Goal: Task Accomplishment & Management: Use online tool/utility

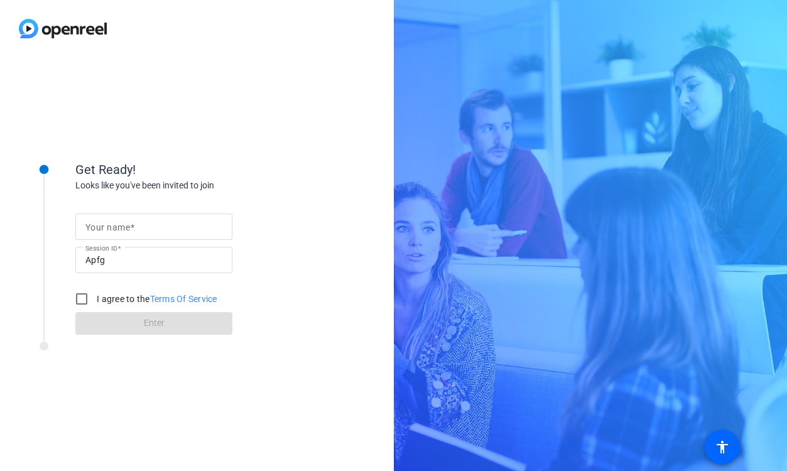
click at [183, 227] on input "Your name" at bounding box center [153, 226] width 137 height 15
type input "[PERSON_NAME] Delesveaux"
click at [84, 293] on input "I agree to the Terms Of Service" at bounding box center [81, 298] width 25 height 25
checkbox input "true"
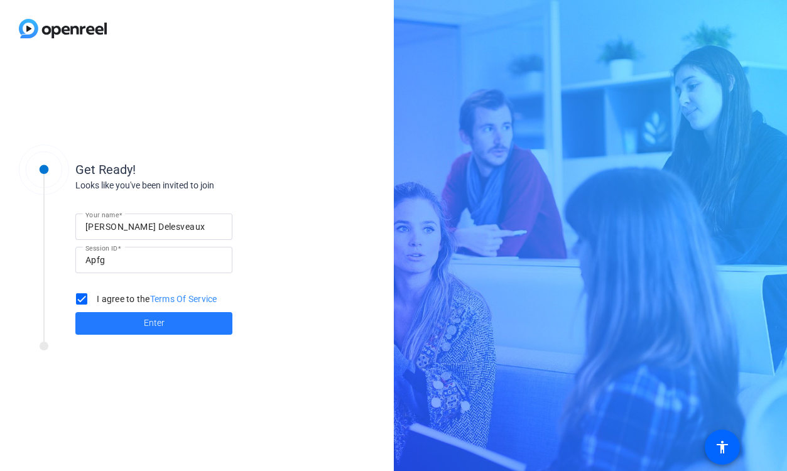
click at [107, 324] on span at bounding box center [153, 323] width 157 height 30
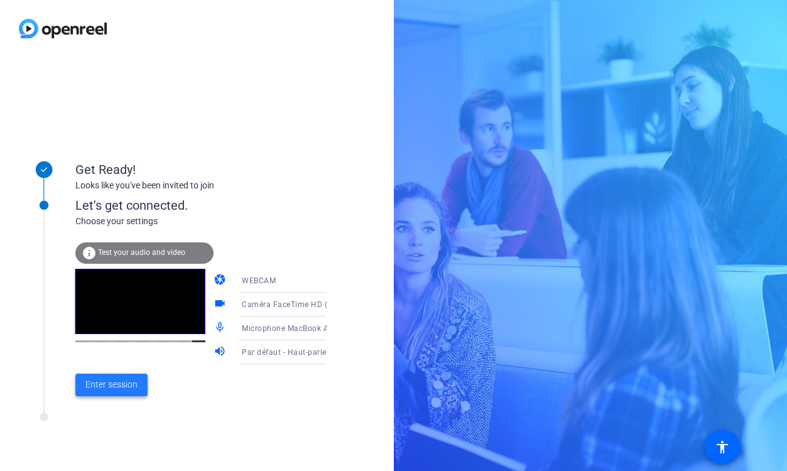
click at [116, 384] on span "Enter session" at bounding box center [111, 384] width 52 height 13
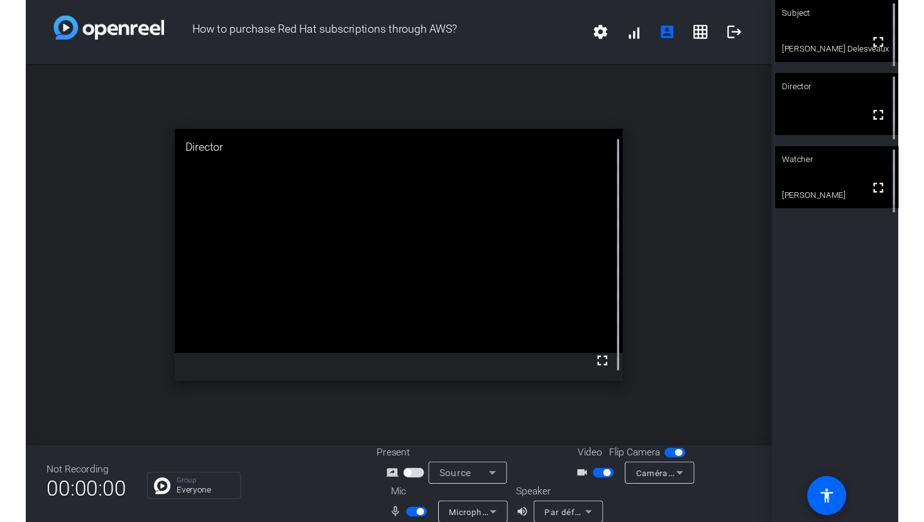
scroll to position [14, 0]
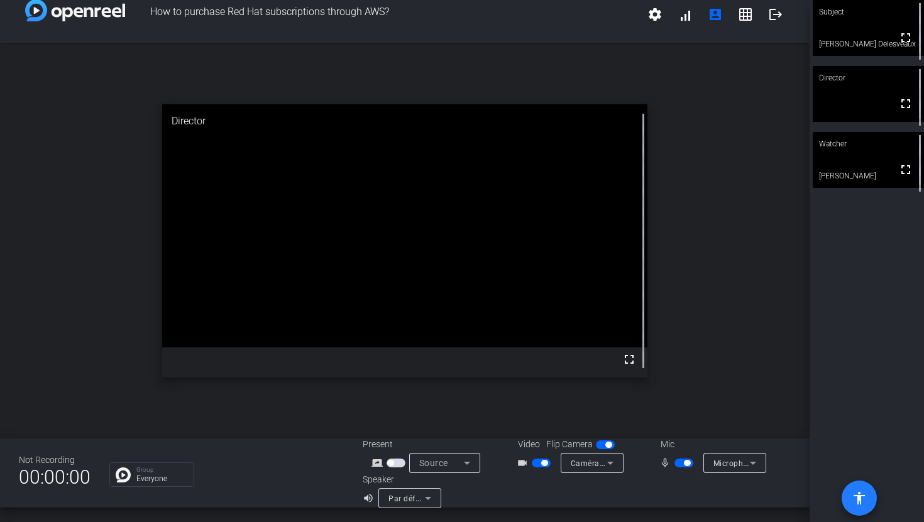
click at [787, 471] on span at bounding box center [859, 498] width 30 height 30
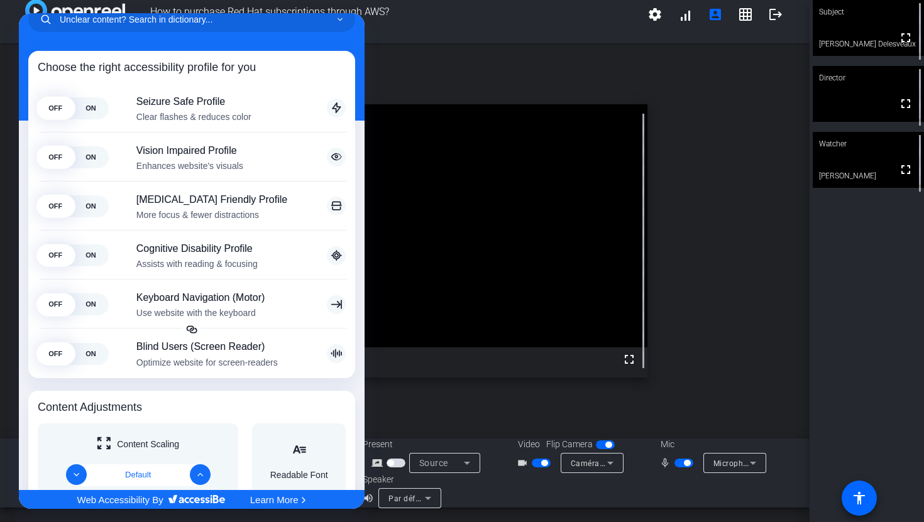
scroll to position [100, 0]
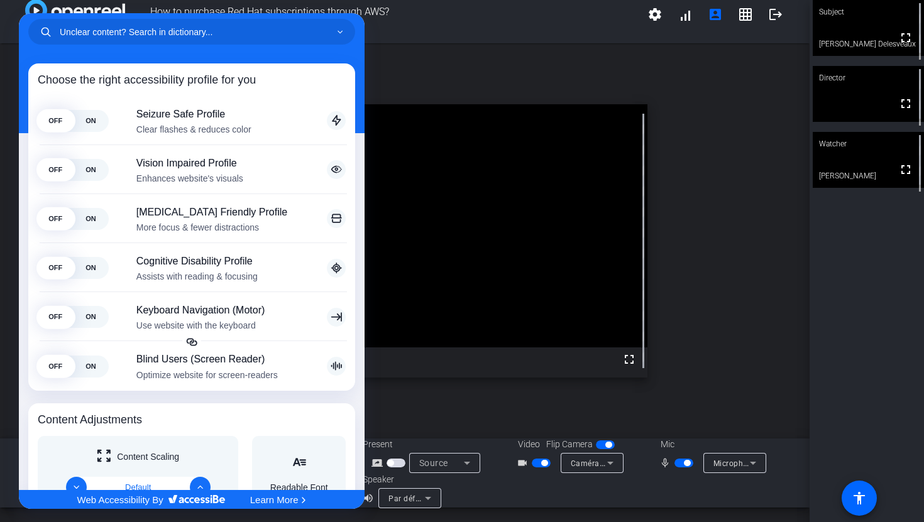
click at [445, 62] on div at bounding box center [462, 261] width 924 height 522
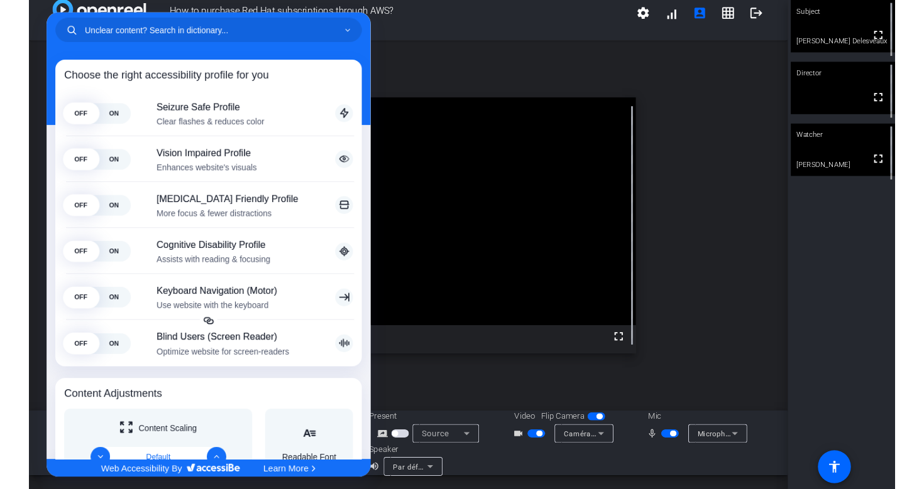
scroll to position [0, 0]
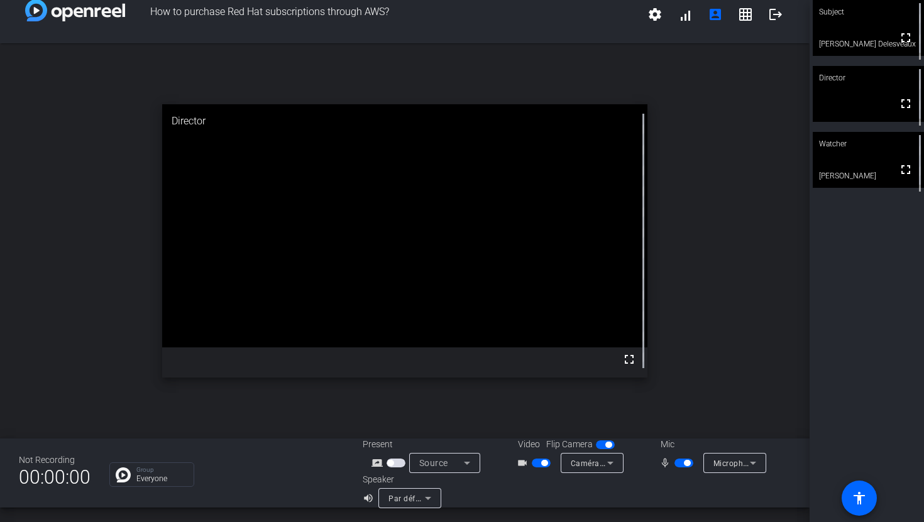
click at [391, 463] on span "button" at bounding box center [390, 463] width 6 height 6
